Goal: Obtain resource: Download file/media

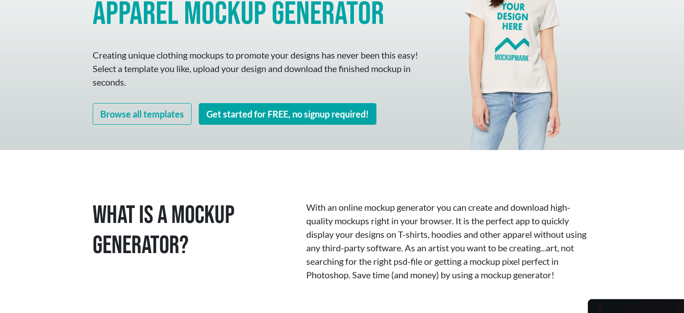
scroll to position [90, 0]
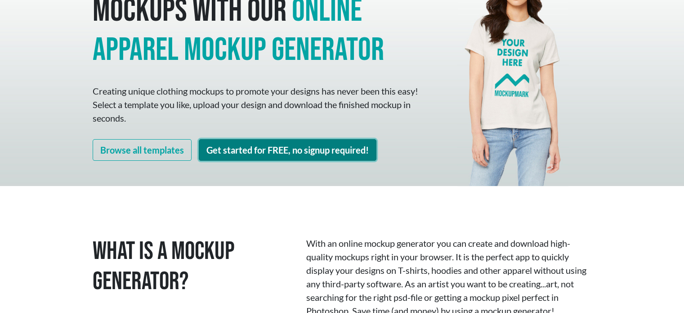
click at [275, 150] on link "Get started for FREE, no signup required!" at bounding box center [288, 150] width 178 height 22
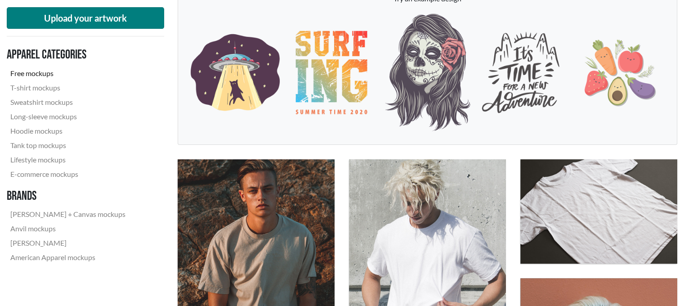
scroll to position [135, 0]
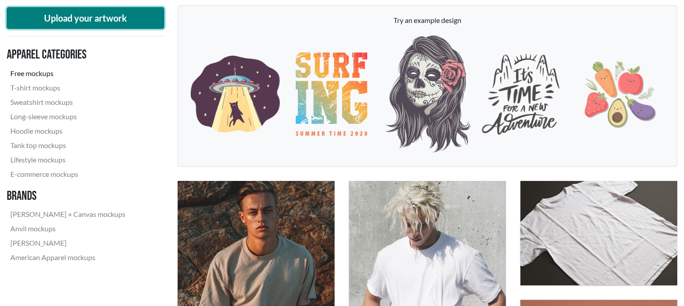
click at [116, 12] on button "Upload your artwork" at bounding box center [85, 18] width 157 height 22
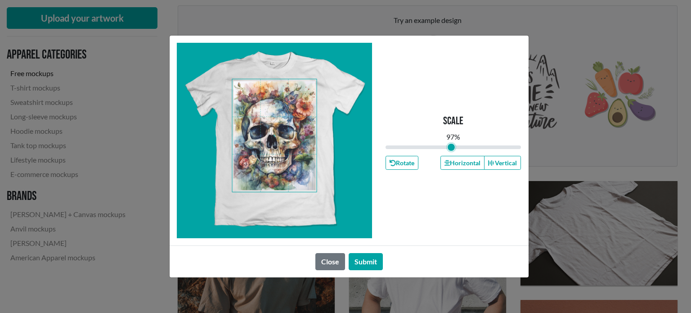
type input "0.97"
click at [451, 149] on input "range" at bounding box center [454, 147] width 136 height 10
click at [356, 264] on button "Submit" at bounding box center [366, 261] width 34 height 17
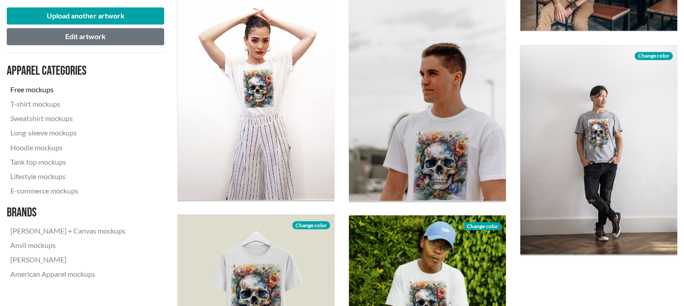
scroll to position [1755, 0]
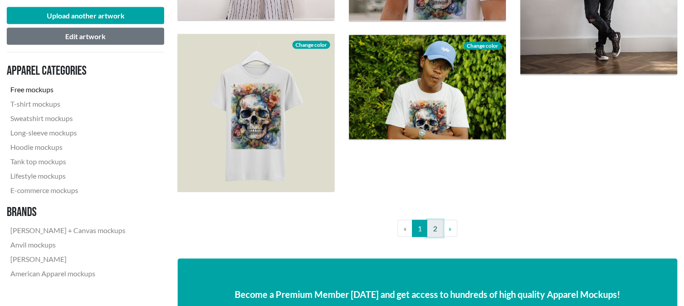
click at [431, 229] on link "2" at bounding box center [435, 228] width 16 height 17
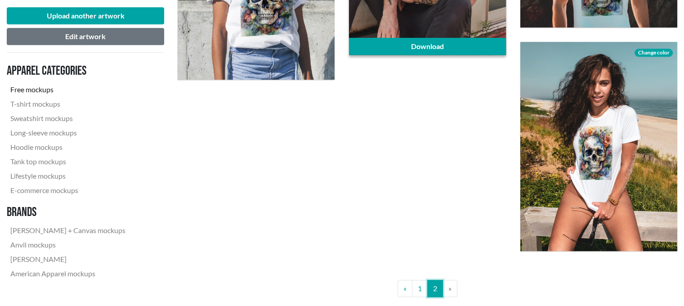
scroll to position [765, 0]
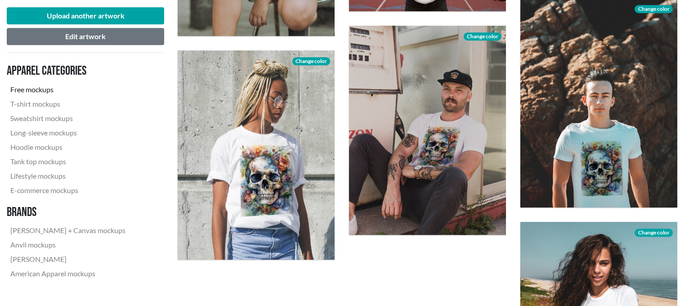
click at [44, 88] on link "Free mockups" at bounding box center [68, 89] width 122 height 14
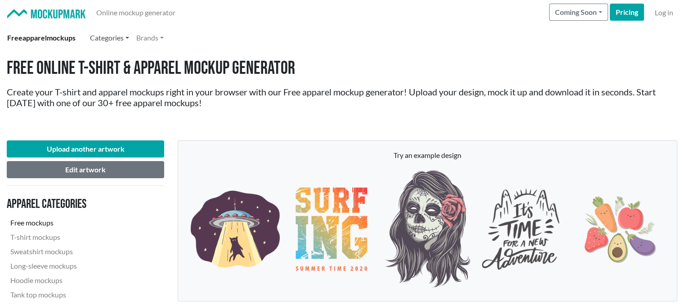
click at [128, 38] on link "Categories" at bounding box center [109, 38] width 46 height 18
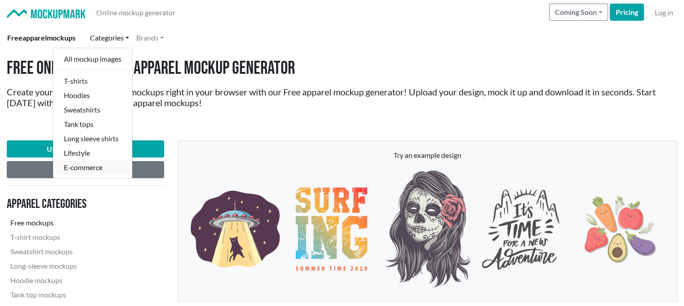
click at [96, 167] on link "E-commerce" at bounding box center [92, 167] width 79 height 14
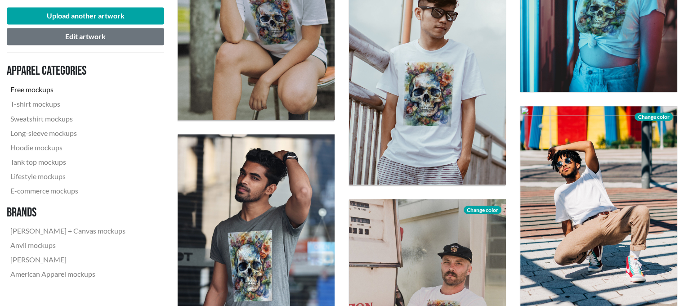
scroll to position [1485, 0]
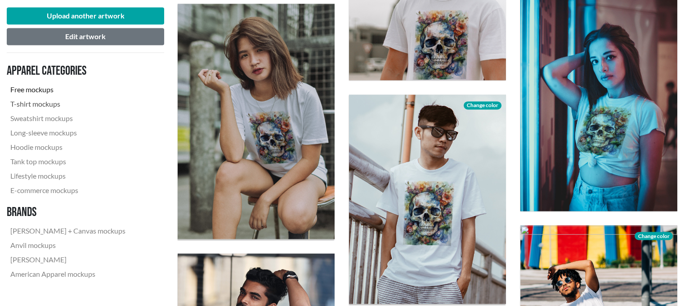
click at [57, 106] on link "T-shirt mockups" at bounding box center [68, 104] width 122 height 14
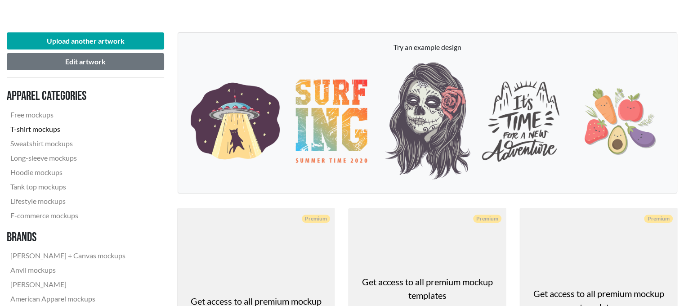
scroll to position [225, 0]
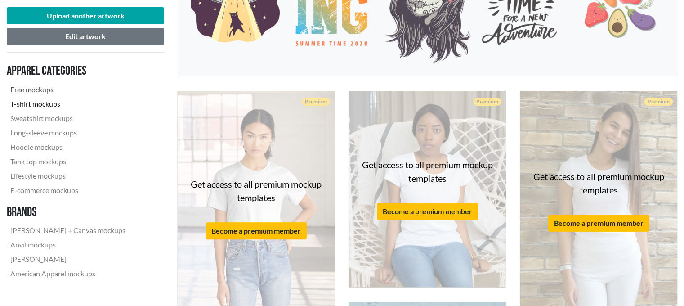
click at [36, 91] on link "Free mockups" at bounding box center [68, 89] width 122 height 14
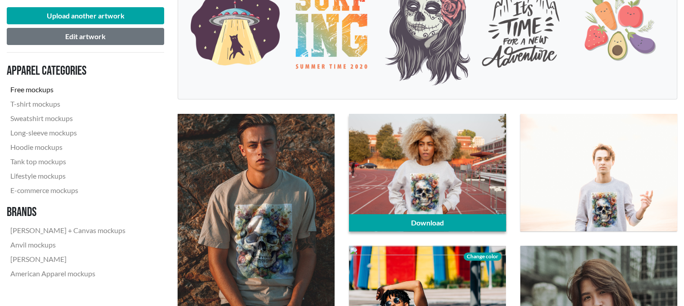
scroll to position [270, 0]
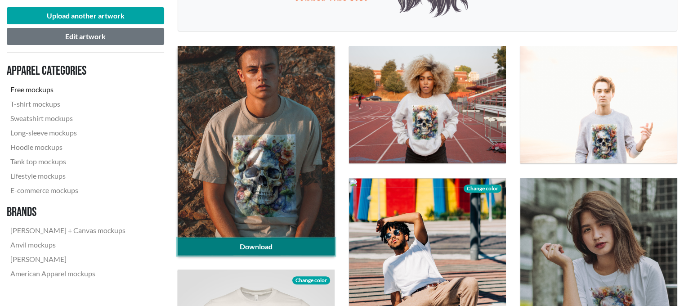
click at [257, 249] on link "Download" at bounding box center [256, 246] width 157 height 17
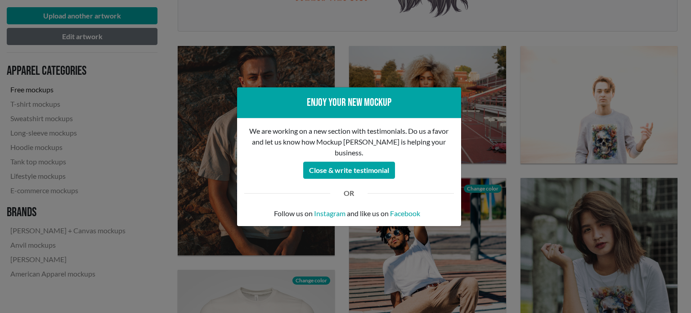
click at [307, 30] on div "Enjoy your new mockup We are working on a new section with testimonials. Do us …" at bounding box center [345, 156] width 691 height 313
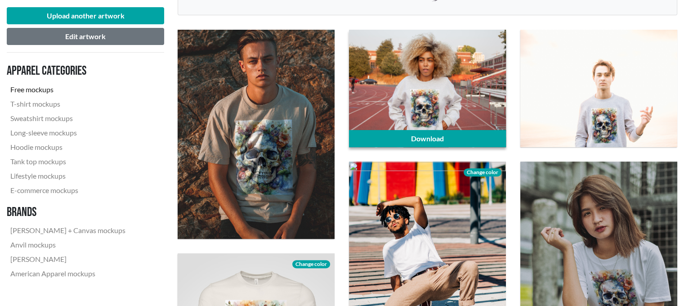
scroll to position [315, 0]
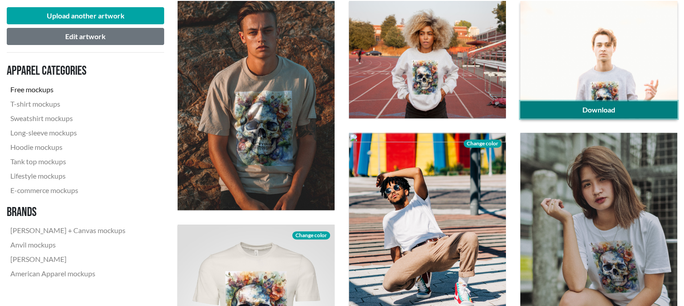
click at [576, 110] on link "Download" at bounding box center [599, 109] width 157 height 17
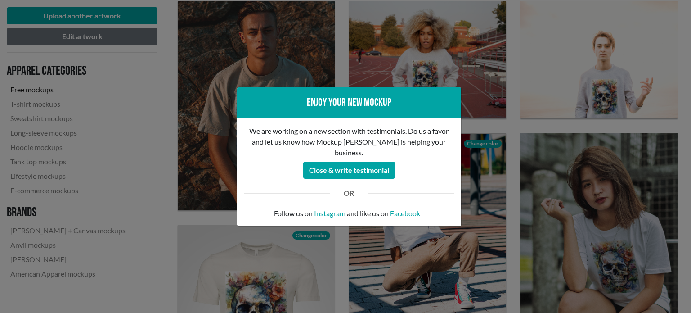
click at [168, 184] on div "Enjoy your new mockup We are working on a new section with testimonials. Do us …" at bounding box center [345, 156] width 691 height 313
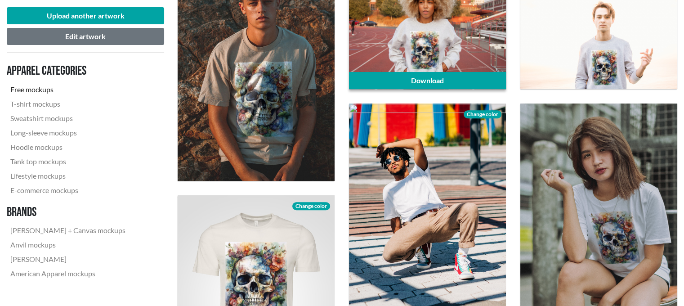
scroll to position [405, 0]
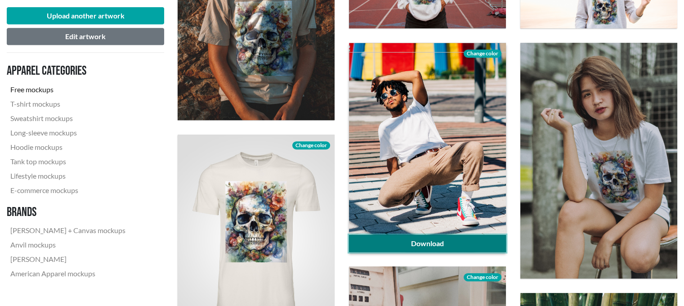
click at [456, 244] on link "Download" at bounding box center [427, 243] width 157 height 17
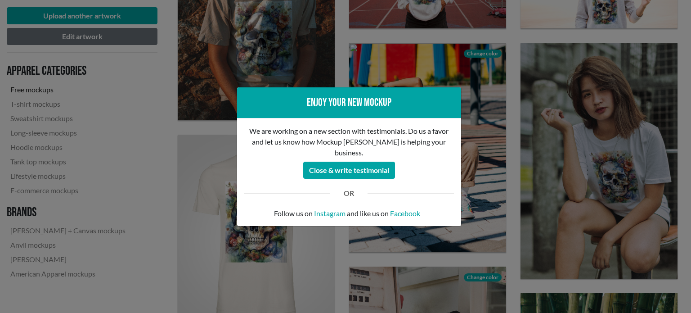
click at [148, 158] on div "Enjoy your new mockup We are working on a new section with testimonials. Do us …" at bounding box center [345, 156] width 691 height 313
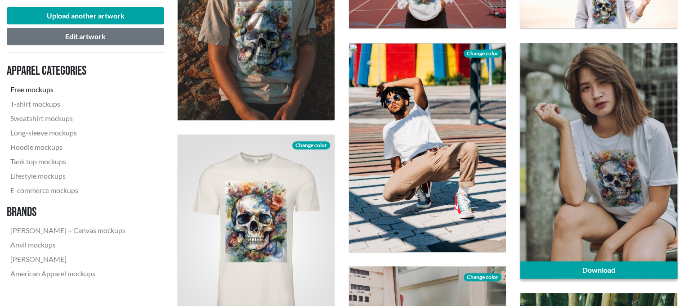
click at [636, 171] on div at bounding box center [599, 160] width 157 height 235
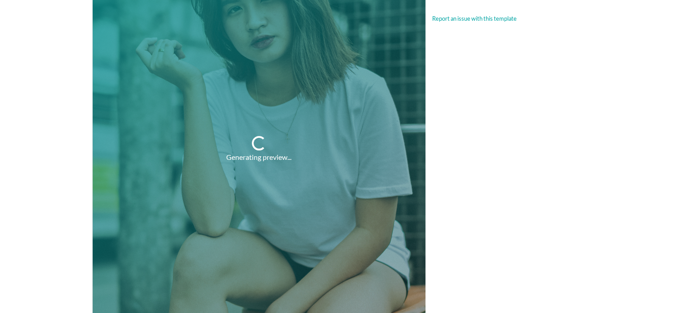
scroll to position [225, 0]
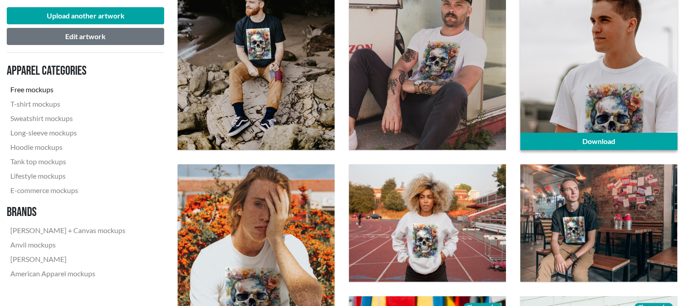
scroll to position [360, 0]
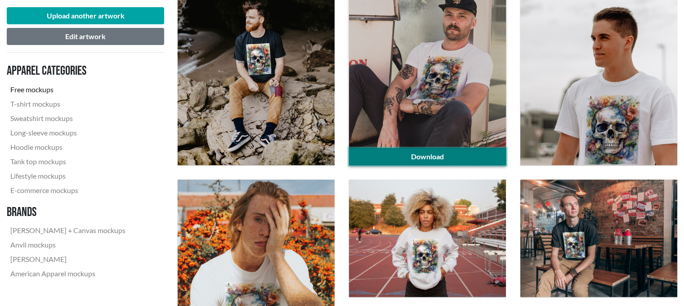
click at [433, 156] on link "Download" at bounding box center [427, 156] width 157 height 17
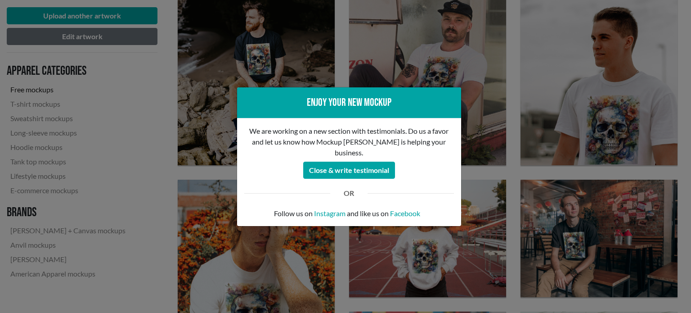
click at [153, 126] on div "Enjoy your new mockup We are working on a new section with testimonials. Do us …" at bounding box center [345, 156] width 691 height 313
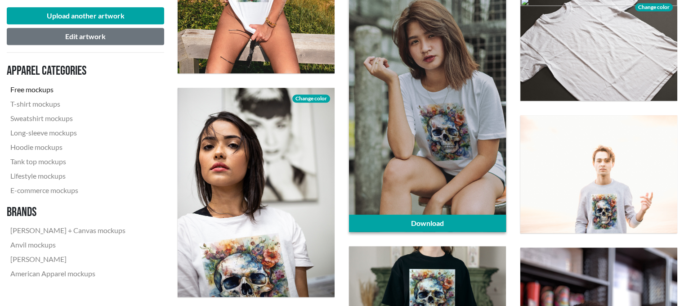
scroll to position [1125, 0]
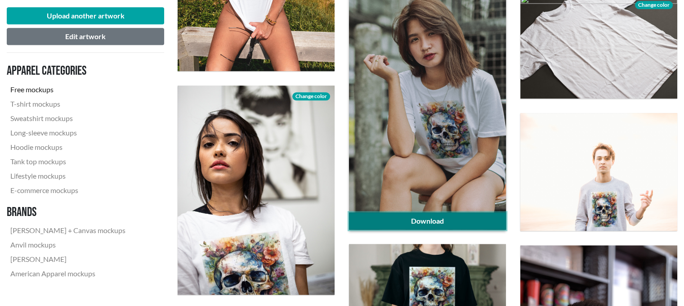
click at [432, 219] on link "Download" at bounding box center [427, 220] width 157 height 17
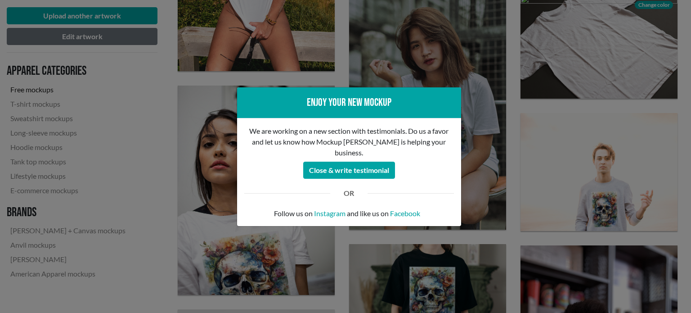
click at [158, 216] on div "Enjoy your new mockup We are working on a new section with testimonials. Do us …" at bounding box center [345, 156] width 691 height 313
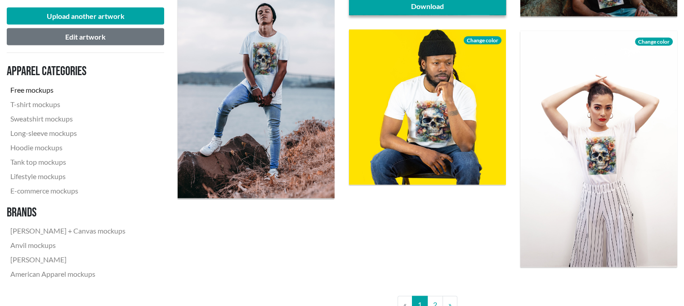
scroll to position [1710, 0]
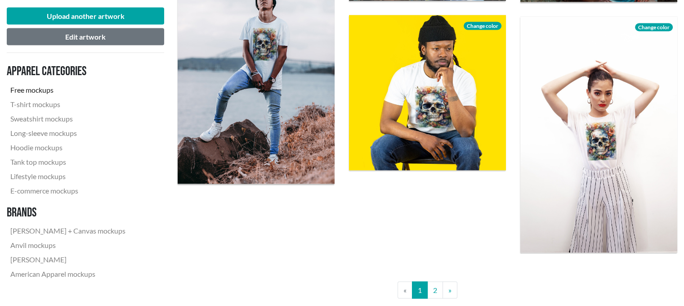
click at [438, 285] on link "2" at bounding box center [435, 289] width 16 height 17
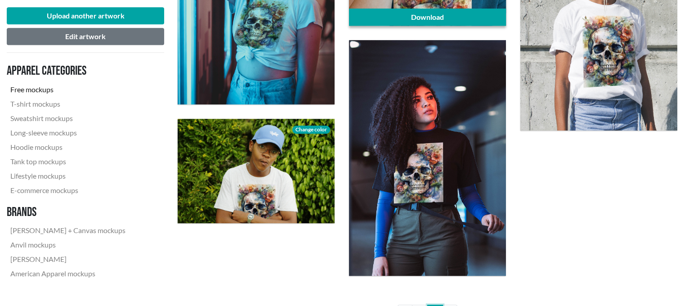
scroll to position [855, 0]
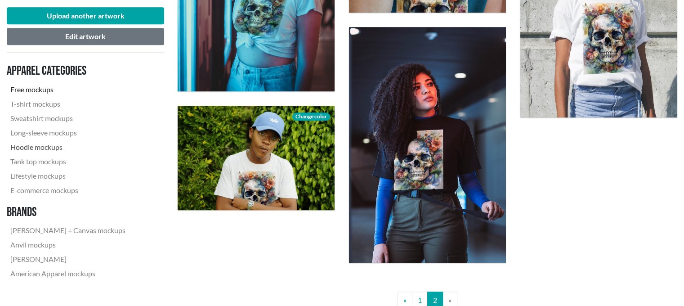
click at [57, 147] on link "Hoodie mockups" at bounding box center [68, 147] width 122 height 14
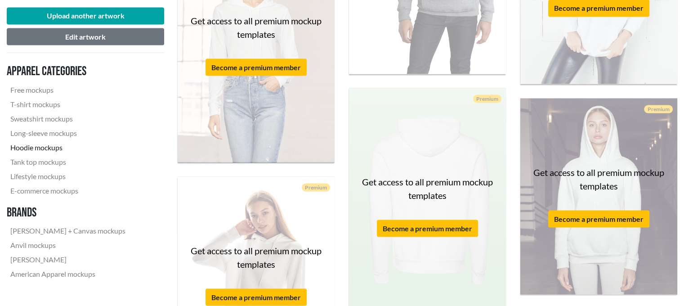
scroll to position [1845, 0]
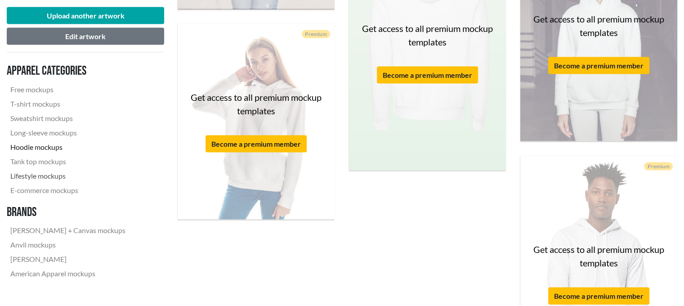
click at [59, 178] on link "Lifestyle mockups" at bounding box center [68, 176] width 122 height 14
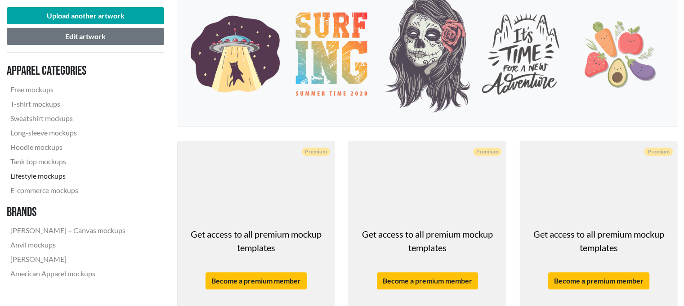
scroll to position [225, 0]
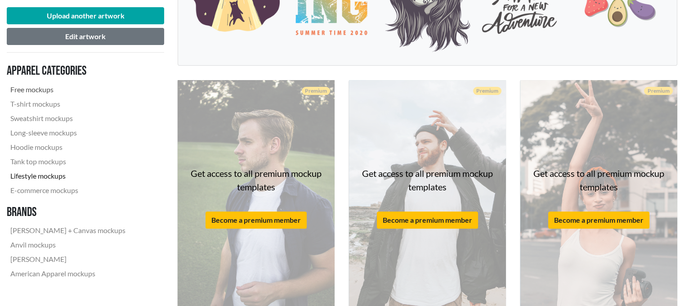
click at [54, 90] on link "Free mockups" at bounding box center [68, 89] width 122 height 14
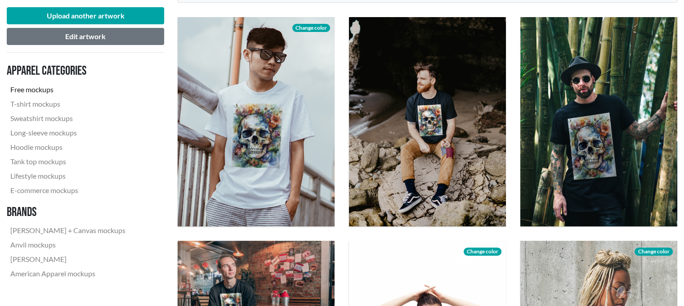
scroll to position [315, 0]
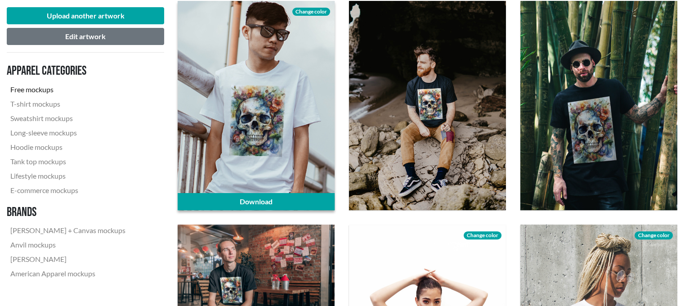
click at [308, 9] on span "Change color" at bounding box center [311, 12] width 38 height 8
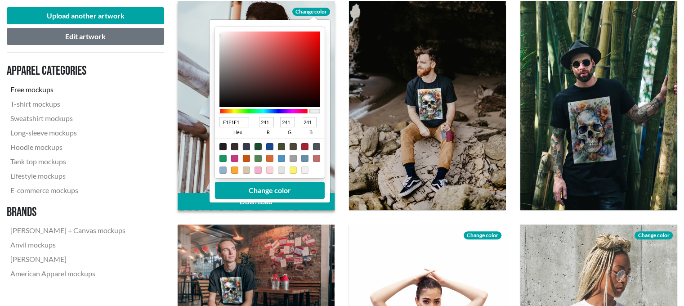
click at [302, 154] on div at bounding box center [304, 157] width 7 height 7
type input "668EA7"
type input "102"
type input "142"
type input "167"
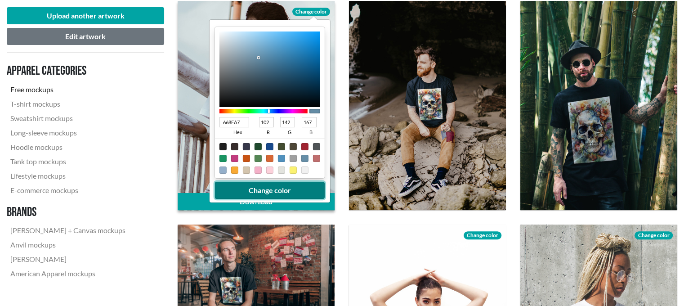
click at [264, 187] on button "Change color" at bounding box center [270, 189] width 110 height 17
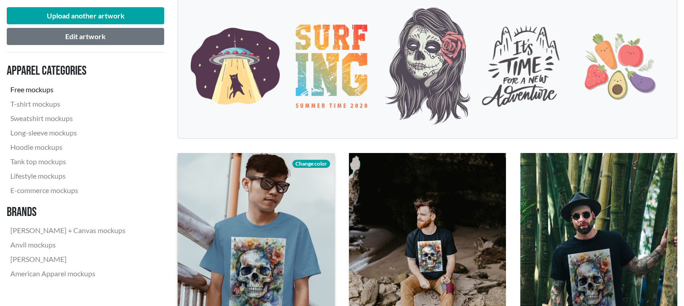
scroll to position [90, 0]
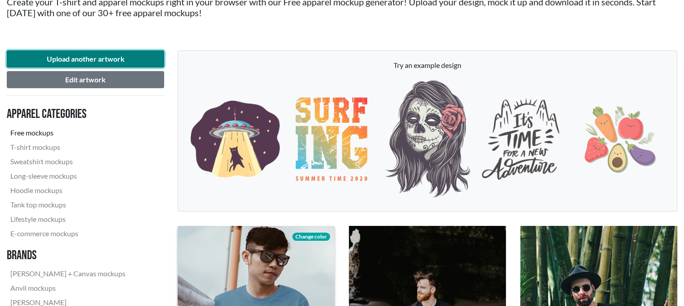
click at [85, 59] on button "Upload another artwork" at bounding box center [85, 58] width 157 height 17
